Goal: Transaction & Acquisition: Purchase product/service

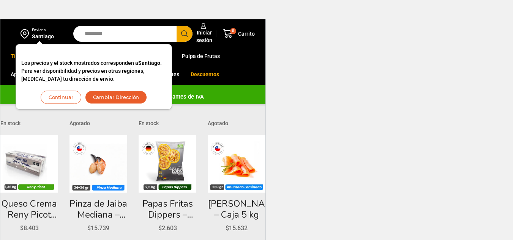
click at [299, 104] on html "WordPress WooCommerce Themes Enviar a [GEOGRAPHIC_DATA] Los precios y el stock …" at bounding box center [256, 198] width 513 height 396
click at [116, 97] on button "Cambiar Dirección" at bounding box center [116, 97] width 62 height 13
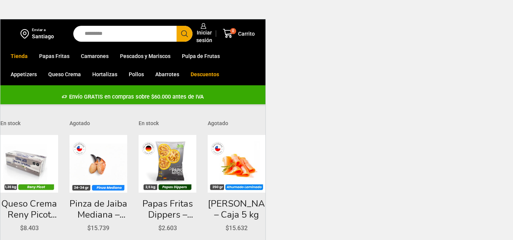
click at [41, 36] on div "Santiago" at bounding box center [43, 37] width 22 height 8
click at [30, 30] on img at bounding box center [25, 33] width 11 height 13
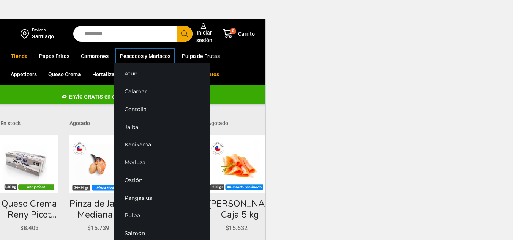
click at [125, 56] on link "Pescados y Mariscos" at bounding box center [145, 56] width 58 height 14
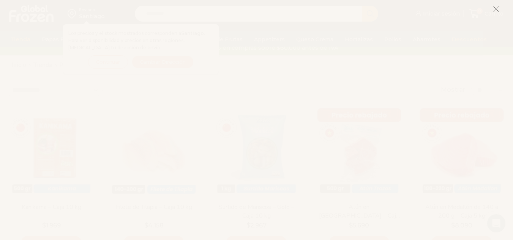
scroll to position [8, 0]
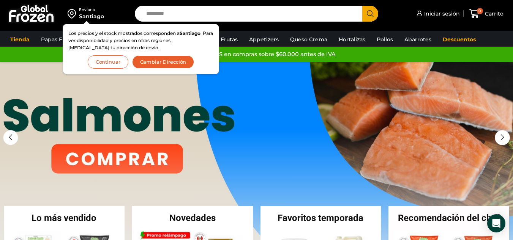
click at [121, 65] on button "Continuar" at bounding box center [108, 61] width 41 height 13
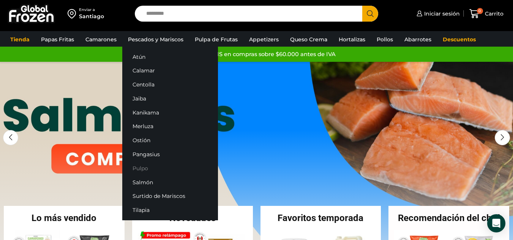
click at [147, 174] on link "Pulpo" at bounding box center [170, 168] width 96 height 14
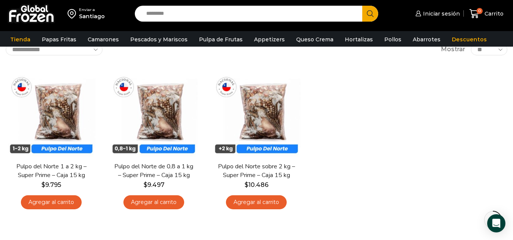
scroll to position [53, 0]
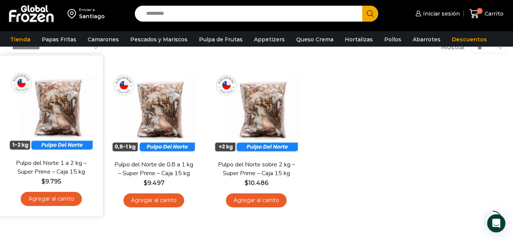
click at [4, 197] on div "En stock Vista Rápida Pulpo del Norte 1 a 2 kg – Super Prime – Caja 15 kg $ 9.7…" at bounding box center [51, 135] width 103 height 161
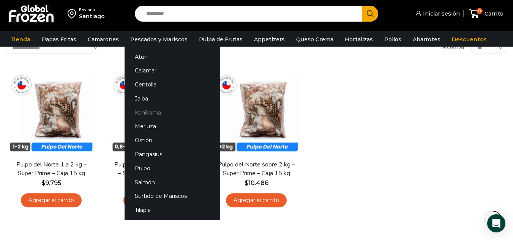
click at [156, 112] on link "Kanikama" at bounding box center [172, 113] width 96 height 14
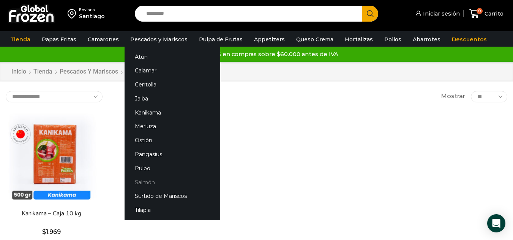
click at [147, 180] on link "Salmón" at bounding box center [172, 182] width 96 height 14
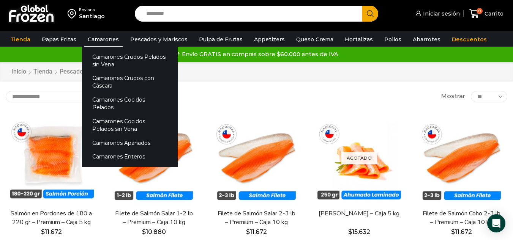
click at [103, 43] on link "Camarones" at bounding box center [103, 39] width 39 height 14
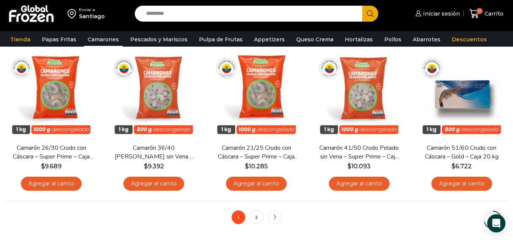
scroll to position [558, 0]
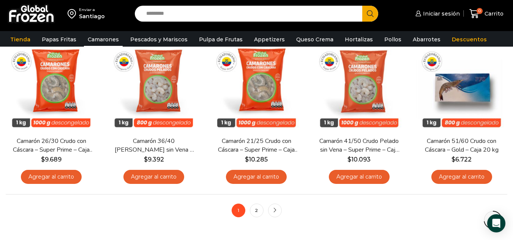
click at [172, 11] on input "Search input" at bounding box center [250, 14] width 216 height 16
type input "****"
click at [362, 6] on button "Search" at bounding box center [370, 14] width 16 height 16
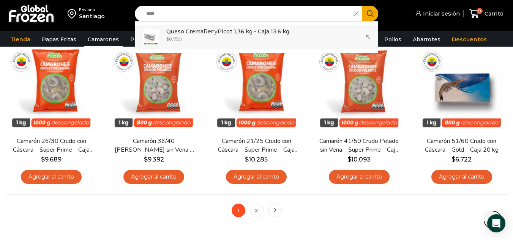
click at [178, 29] on div "Enviar a Santiago Search input **** Search Queso Crema Reny Picot 1,36 kg - Caj…" at bounding box center [256, 15] width 513 height 31
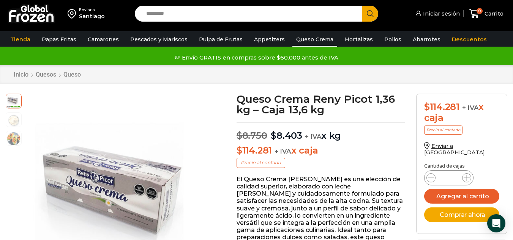
click at [302, 37] on link "Queso Crema" at bounding box center [314, 39] width 45 height 14
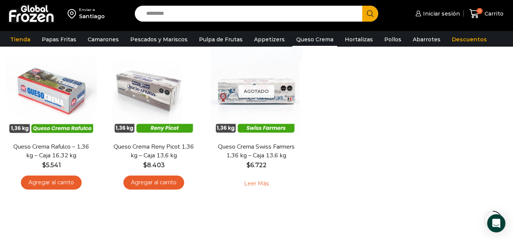
scroll to position [71, 0]
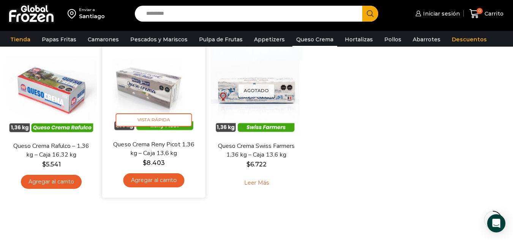
click at [158, 184] on link "Agregar al carrito" at bounding box center [153, 180] width 61 height 14
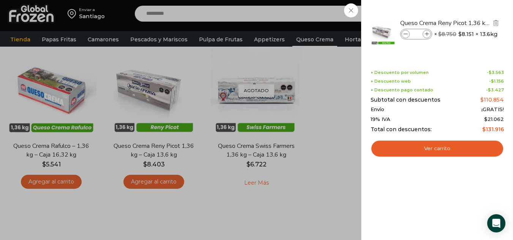
drag, startPoint x: 417, startPoint y: 32, endPoint x: 412, endPoint y: 34, distance: 5.4
click at [412, 34] on input "*" at bounding box center [415, 34] width 11 height 8
type input "**"
click at [467, 15] on div "26 [GEOGRAPHIC_DATA] 26 26 Shopping Cart" at bounding box center [486, 14] width 38 height 18
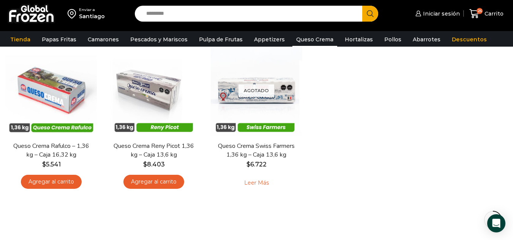
click at [185, 15] on input "Search input" at bounding box center [250, 14] width 216 height 16
click at [185, 12] on input "Search input" at bounding box center [250, 14] width 216 height 16
type input "********"
click at [362, 6] on button "Search" at bounding box center [370, 14] width 16 height 16
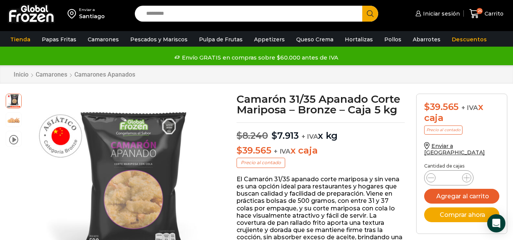
drag, startPoint x: 453, startPoint y: 171, endPoint x: 439, endPoint y: 175, distance: 14.3
click at [439, 175] on div "Camarón 31/35 Apanado Corte Mariposa - Bronze - Caja 5 kg cantidad *" at bounding box center [448, 177] width 49 height 15
click at [452, 175] on input "*" at bounding box center [448, 178] width 14 height 11
type input "**"
click at [478, 189] on button "Agregar al carrito" at bounding box center [461, 196] width 75 height 15
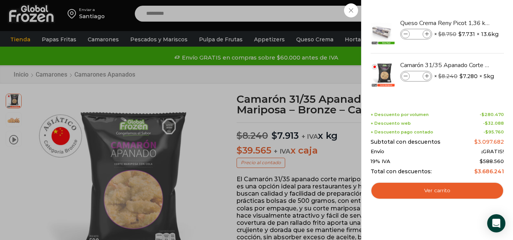
click at [467, 22] on div "36 Carrito 36 36 Shopping Cart" at bounding box center [486, 14] width 38 height 18
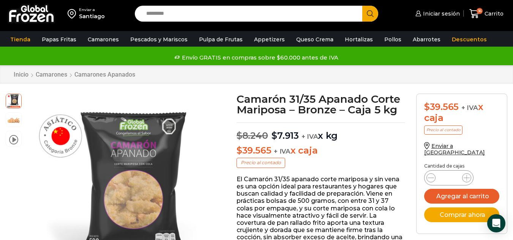
click at [260, 13] on input "Search input" at bounding box center [250, 14] width 216 height 16
type input "*****"
click at [362, 6] on button "Search" at bounding box center [370, 14] width 16 height 16
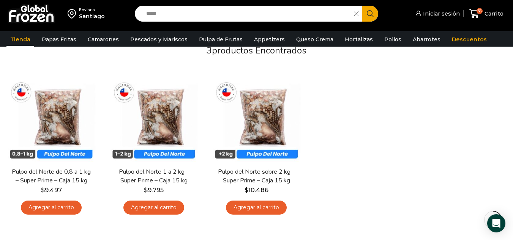
scroll to position [74, 0]
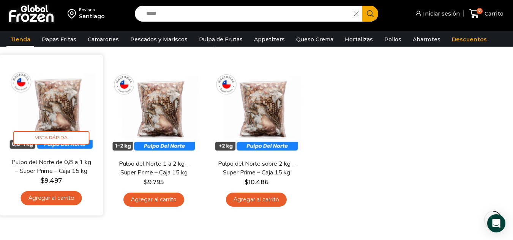
click at [71, 165] on link "Pulpo del Norte de 0,8 a 1 kg – Super Prime – Caja 15 kg" at bounding box center [51, 167] width 83 height 18
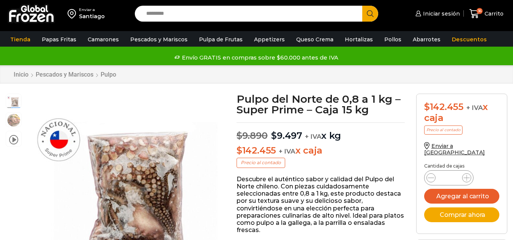
drag, startPoint x: 455, startPoint y: 178, endPoint x: 451, endPoint y: 172, distance: 6.6
click at [451, 172] on div "Pulpo del Norte de 0,8 a 1 kg - Super Prime - Caja 15 kg cantidad *" at bounding box center [448, 177] width 49 height 15
click at [451, 173] on input "*" at bounding box center [448, 178] width 14 height 11
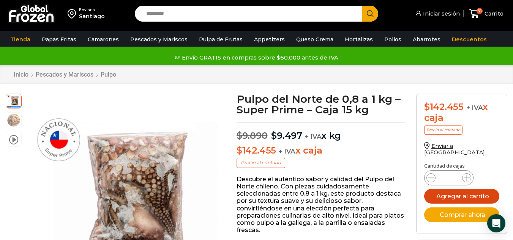
type input "**"
click at [464, 189] on button "Agregar al carrito" at bounding box center [461, 196] width 75 height 15
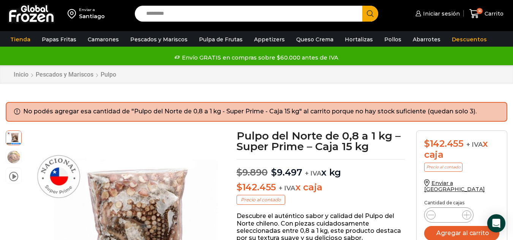
click at [455, 213] on input "*" at bounding box center [448, 215] width 14 height 11
drag, startPoint x: 455, startPoint y: 211, endPoint x: 465, endPoint y: 205, distance: 11.2
click at [465, 208] on div "Pulpo del Norte de 0,8 a 1 kg - Super Prime - Caja 15 kg cantidad *" at bounding box center [448, 215] width 49 height 15
click at [465, 212] on icon at bounding box center [466, 215] width 6 height 6
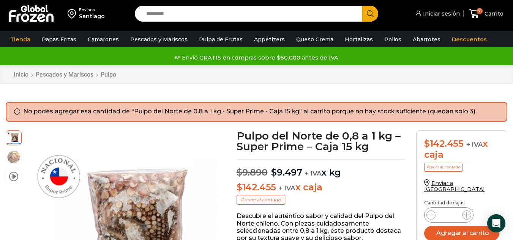
click at [465, 212] on icon at bounding box center [466, 215] width 6 height 6
type input "*"
click at [459, 215] on div "Pulpo del Norte de 0,8 a 1 kg - Super Prime - Caja 15 kg cantidad *" at bounding box center [448, 215] width 49 height 15
drag, startPoint x: 459, startPoint y: 215, endPoint x: 468, endPoint y: 224, distance: 12.1
click at [468, 224] on form "$ 142.455 + IVA x caja Precio al contado Enviar a [GEOGRAPHIC_DATA] Cantidad [P…" at bounding box center [461, 201] width 91 height 140
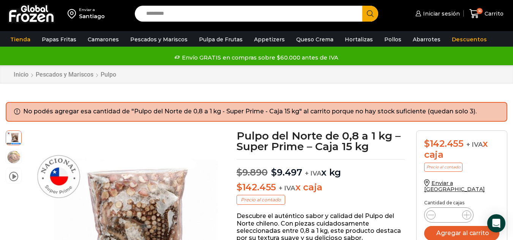
click at [454, 200] on div "Cantidad de cajas" at bounding box center [461, 203] width 75 height 7
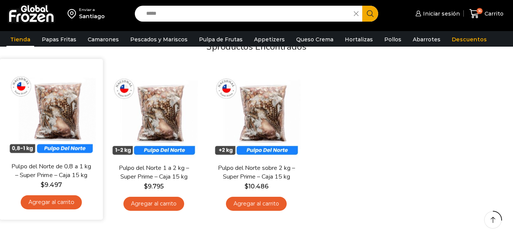
scroll to position [74, 0]
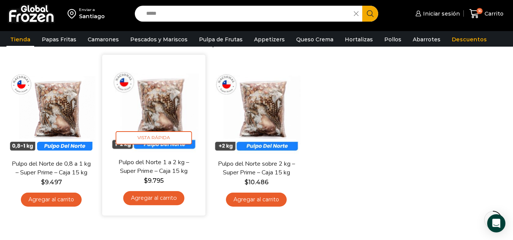
click at [165, 165] on link "Pulpo del Norte 1 a 2 kg – Super Prime – Caja 15 kg" at bounding box center [153, 167] width 83 height 18
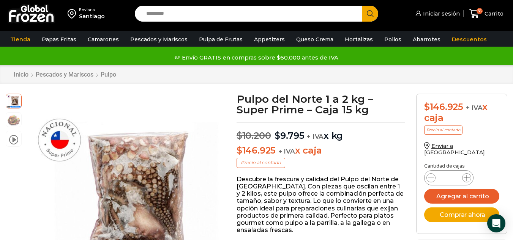
click at [463, 174] on span at bounding box center [466, 177] width 9 height 9
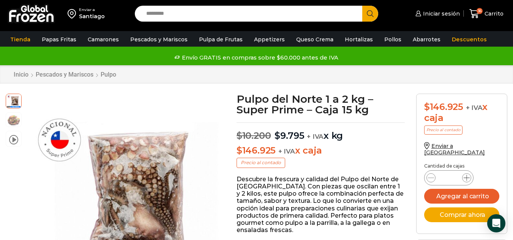
type input "*"
click at [442, 189] on button "Agregar al carrito" at bounding box center [461, 196] width 75 height 15
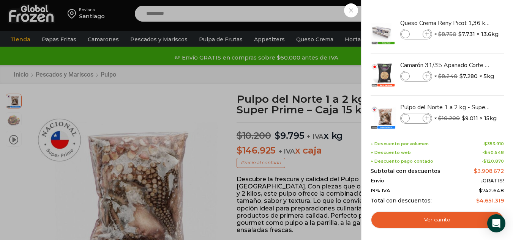
click at [442, 189] on div "19% IVA $ 742.648" at bounding box center [436, 191] width 133 height 6
click at [467, 23] on div "42 Carrito 42 42 Shopping Cart" at bounding box center [486, 14] width 38 height 18
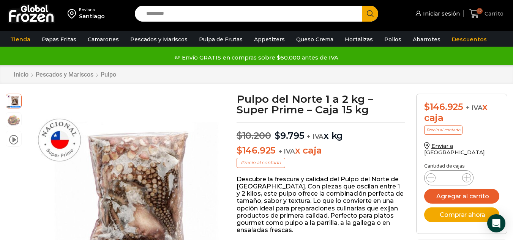
click at [496, 11] on span "Carrito" at bounding box center [492, 14] width 21 height 8
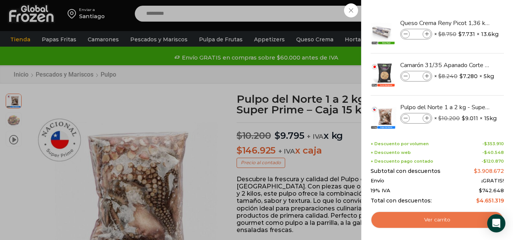
click at [422, 219] on link "Ver carrito" at bounding box center [436, 219] width 133 height 17
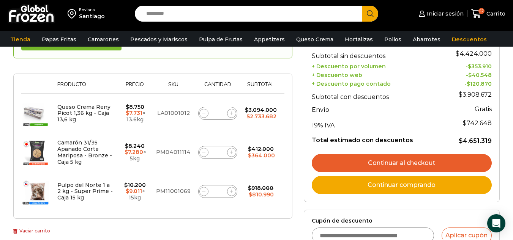
scroll to position [111, 0]
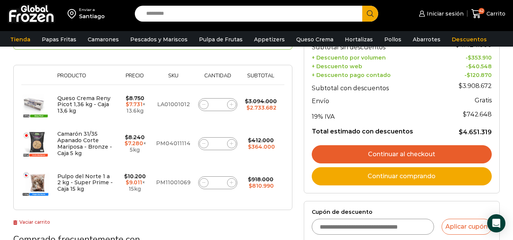
drag, startPoint x: 518, startPoint y: 74, endPoint x: 518, endPoint y: 119, distance: 44.8
click at [512, 119] on html "WordPress WooCommerce Themes Enviar a Santiago Search input Search Iniciar sesi…" at bounding box center [256, 214] width 513 height 651
click at [416, 176] on link "Continuar comprando" at bounding box center [402, 176] width 180 height 18
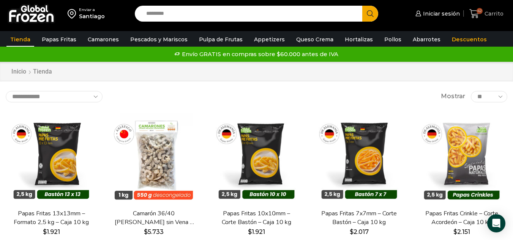
click at [476, 16] on icon at bounding box center [474, 14] width 10 height 10
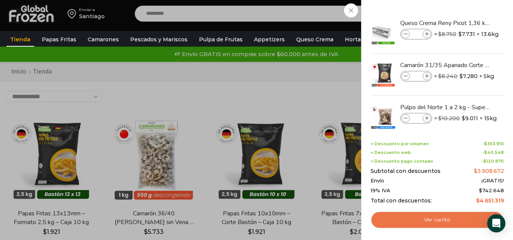
drag, startPoint x: 440, startPoint y: 231, endPoint x: 444, endPoint y: 222, distance: 9.2
click at [444, 222] on div "42 Shopping Cart Queso Crema Reny Picot 1,36 kg - Caja 13,6 kg Queso Crema Reny…" at bounding box center [437, 120] width 152 height 240
click at [444, 222] on link "Ver carrito" at bounding box center [436, 219] width 133 height 17
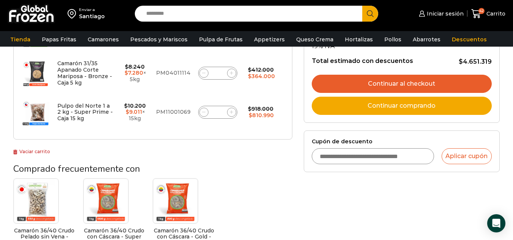
click at [429, 85] on link "Continuar al checkout" at bounding box center [402, 84] width 180 height 18
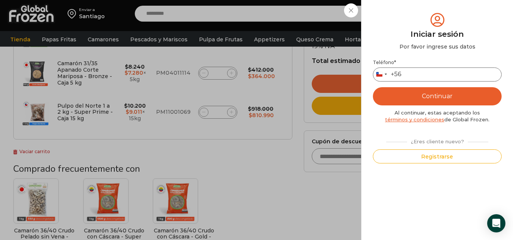
click at [429, 68] on input "Teléfono *" at bounding box center [437, 75] width 129 height 14
type input "*********"
click at [435, 91] on button "Continuar" at bounding box center [437, 96] width 129 height 18
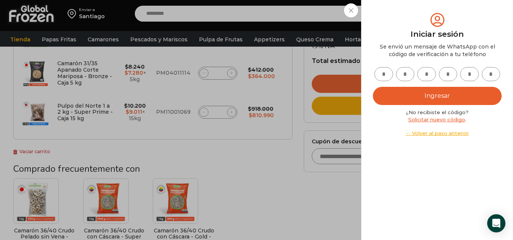
click at [382, 71] on input "text" at bounding box center [383, 74] width 19 height 14
type input "*"
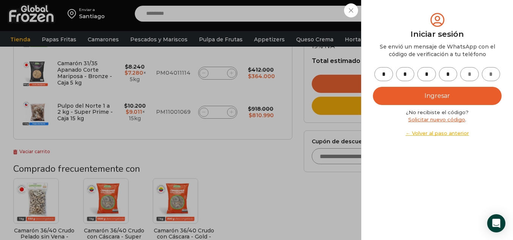
type input "*"
click at [414, 99] on button "Ingresar" at bounding box center [437, 96] width 129 height 18
click at [416, 96] on button "Ingresar" at bounding box center [437, 96] width 129 height 18
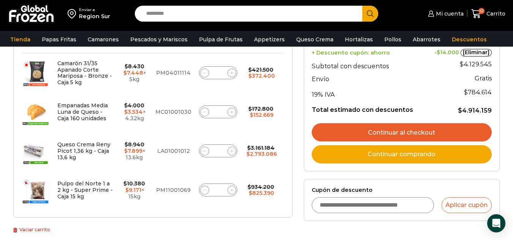
scroll to position [175, 0]
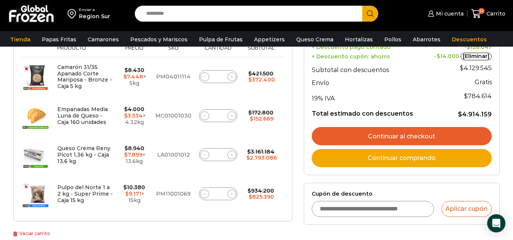
click at [411, 137] on link "Continuar al checkout" at bounding box center [402, 136] width 180 height 18
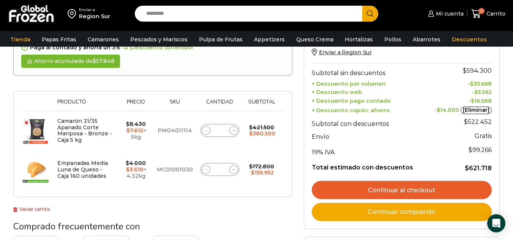
scroll to position [127, 0]
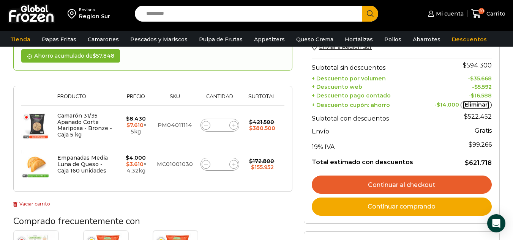
click at [413, 185] on link "Continuar al checkout" at bounding box center [402, 185] width 180 height 18
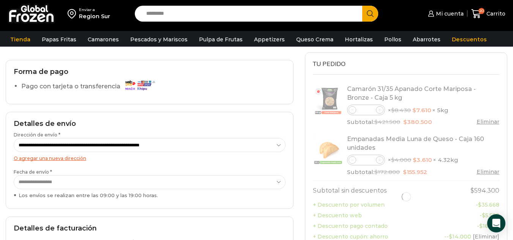
scroll to position [49, 0]
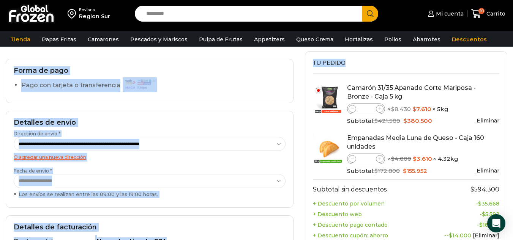
drag, startPoint x: 512, startPoint y: 45, endPoint x: 514, endPoint y: 57, distance: 12.3
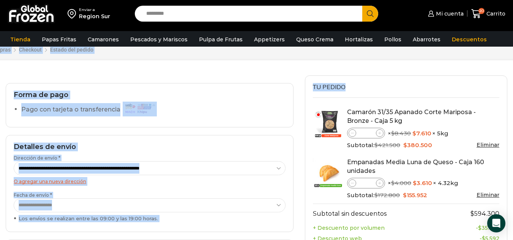
scroll to position [43, 0]
